Goal: Navigation & Orientation: Find specific page/section

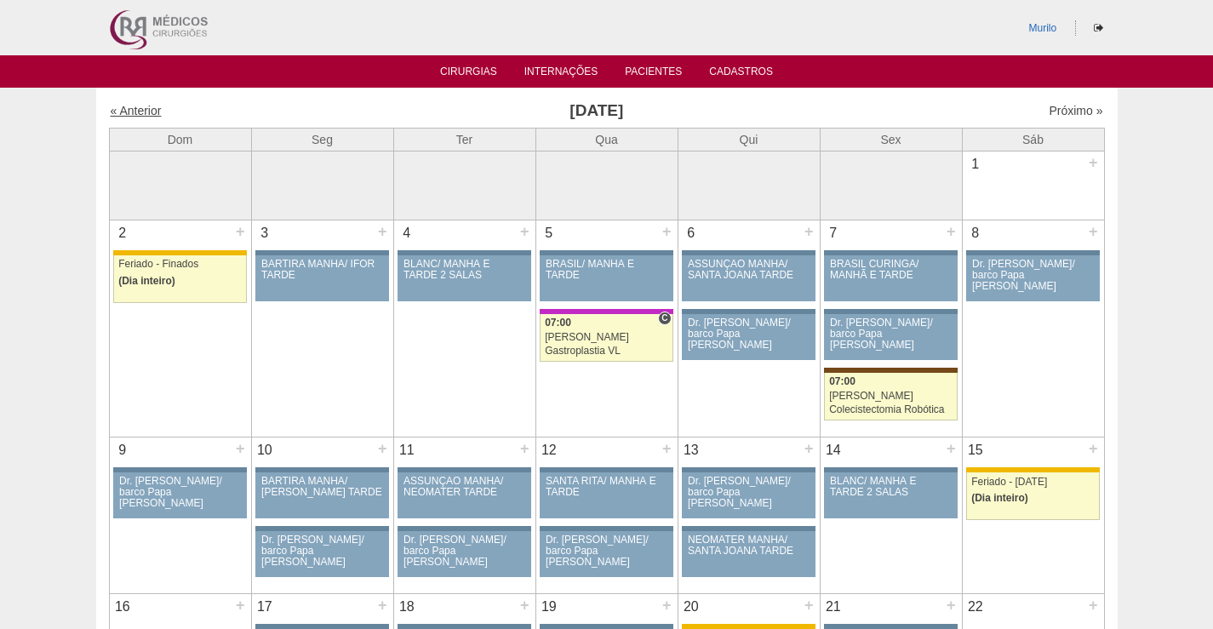
click at [137, 112] on link "« Anterior" at bounding box center [136, 111] width 51 height 14
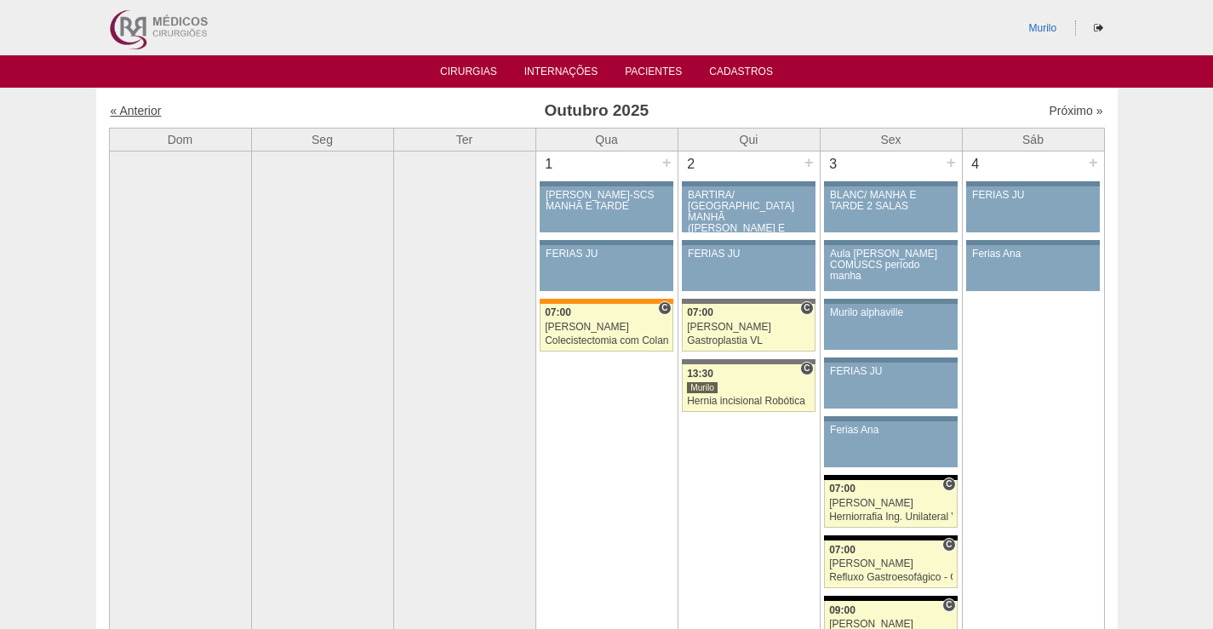
drag, startPoint x: 0, startPoint y: 0, endPoint x: 137, endPoint y: 109, distance: 175.1
click at [137, 109] on link "« Anterior" at bounding box center [136, 111] width 51 height 14
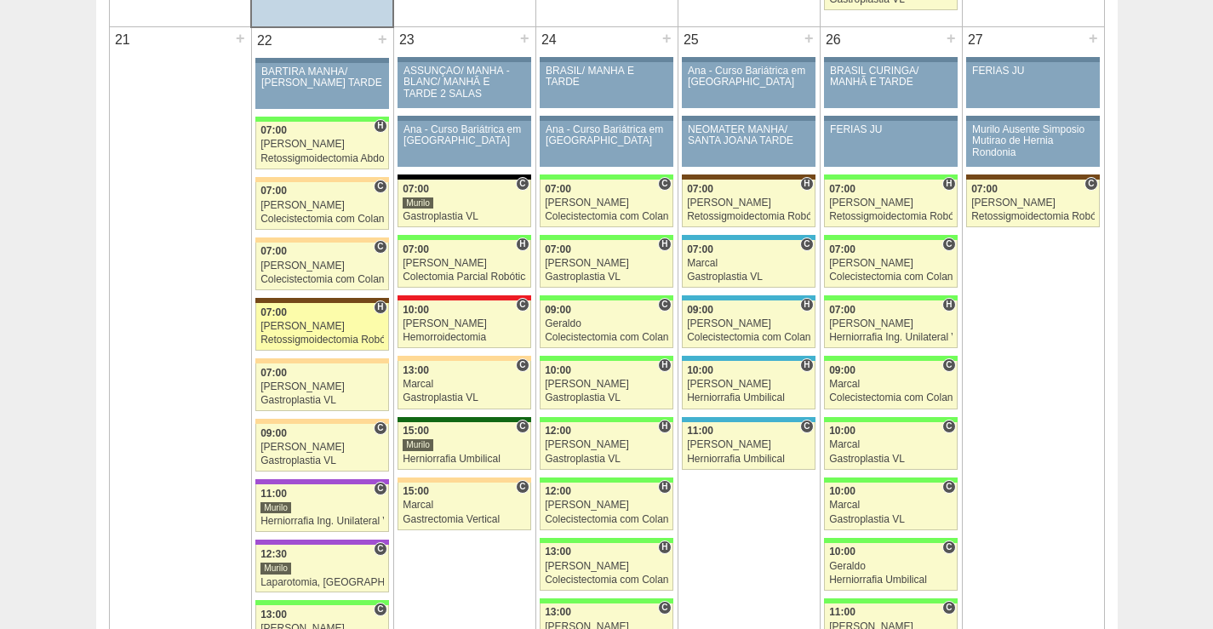
scroll to position [2554, 0]
